Goal: Find specific page/section: Find specific page/section

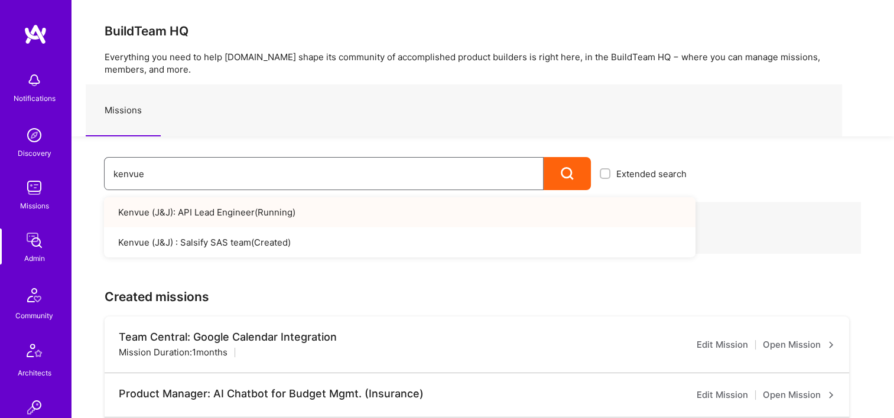
drag, startPoint x: 199, startPoint y: 161, endPoint x: 98, endPoint y: 160, distance: 100.5
click at [113, 162] on input "kenvue" at bounding box center [323, 174] width 421 height 30
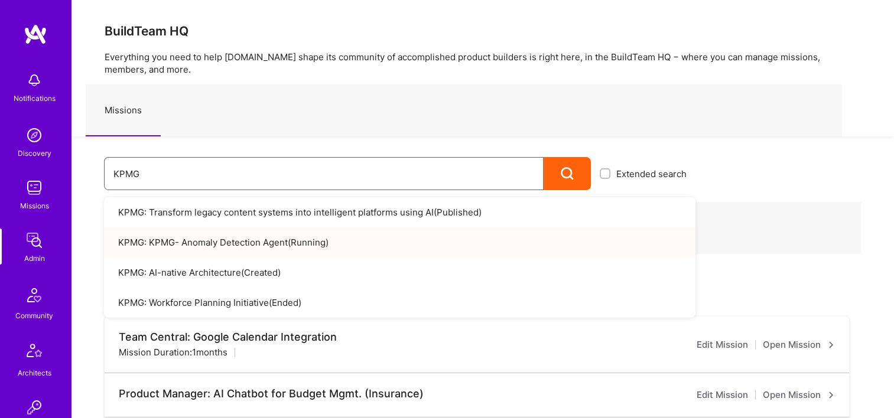
type input "KPMG"
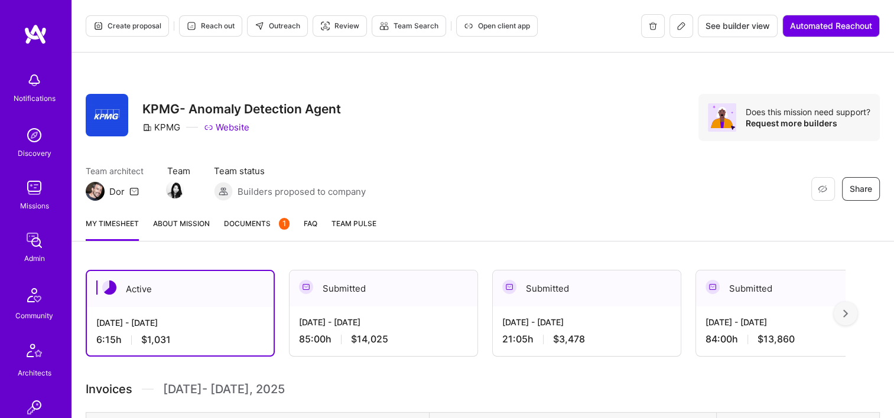
click at [236, 227] on span "Documents 1" at bounding box center [257, 223] width 66 height 12
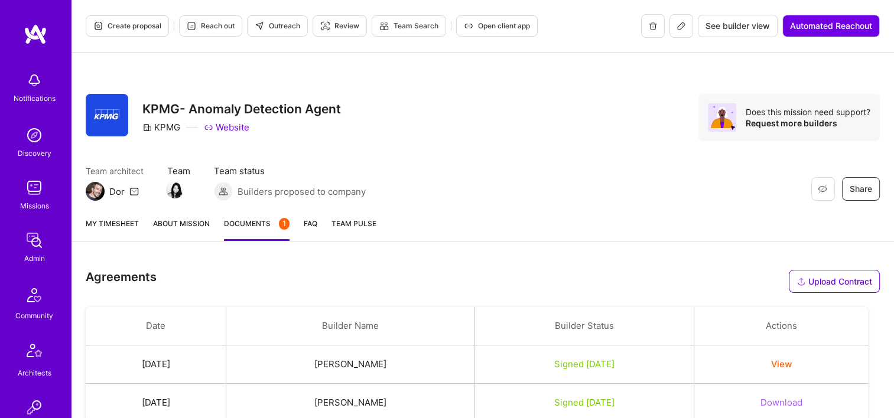
click at [669, 27] on button at bounding box center [681, 26] width 24 height 24
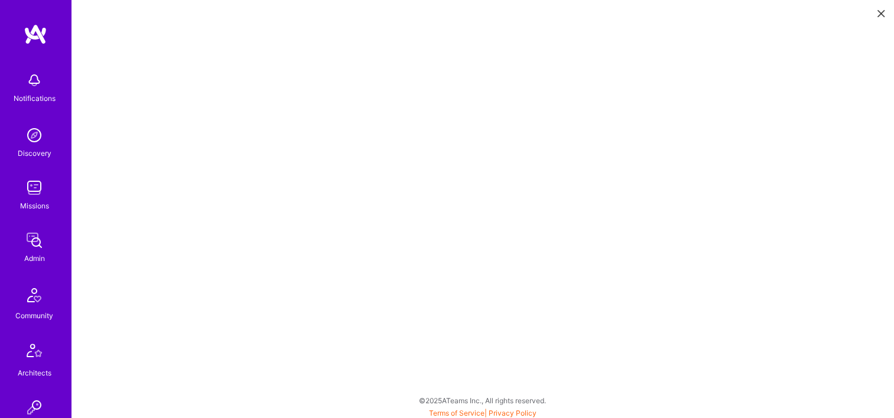
scroll to position [3, 0]
